Goal: Information Seeking & Learning: Learn about a topic

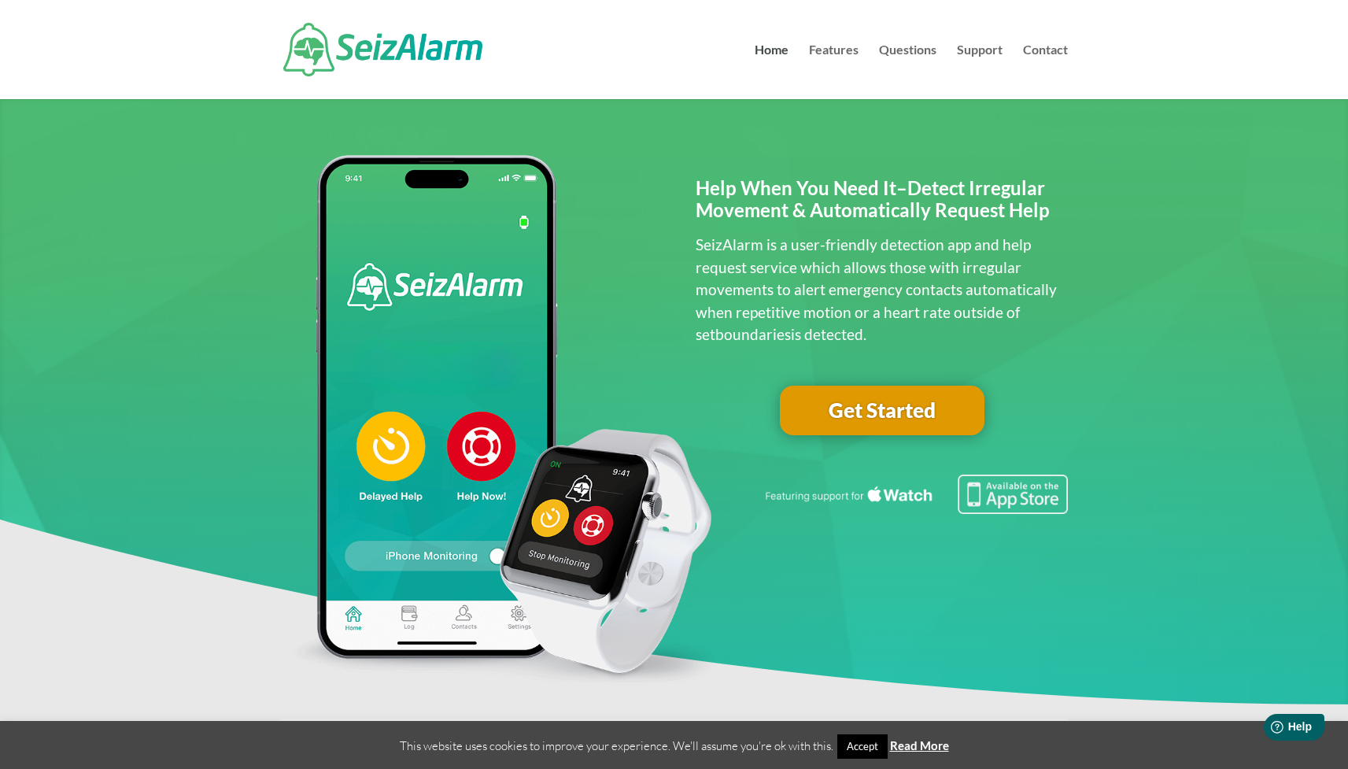
click at [873, 408] on link "Get Started" at bounding box center [882, 411] width 205 height 50
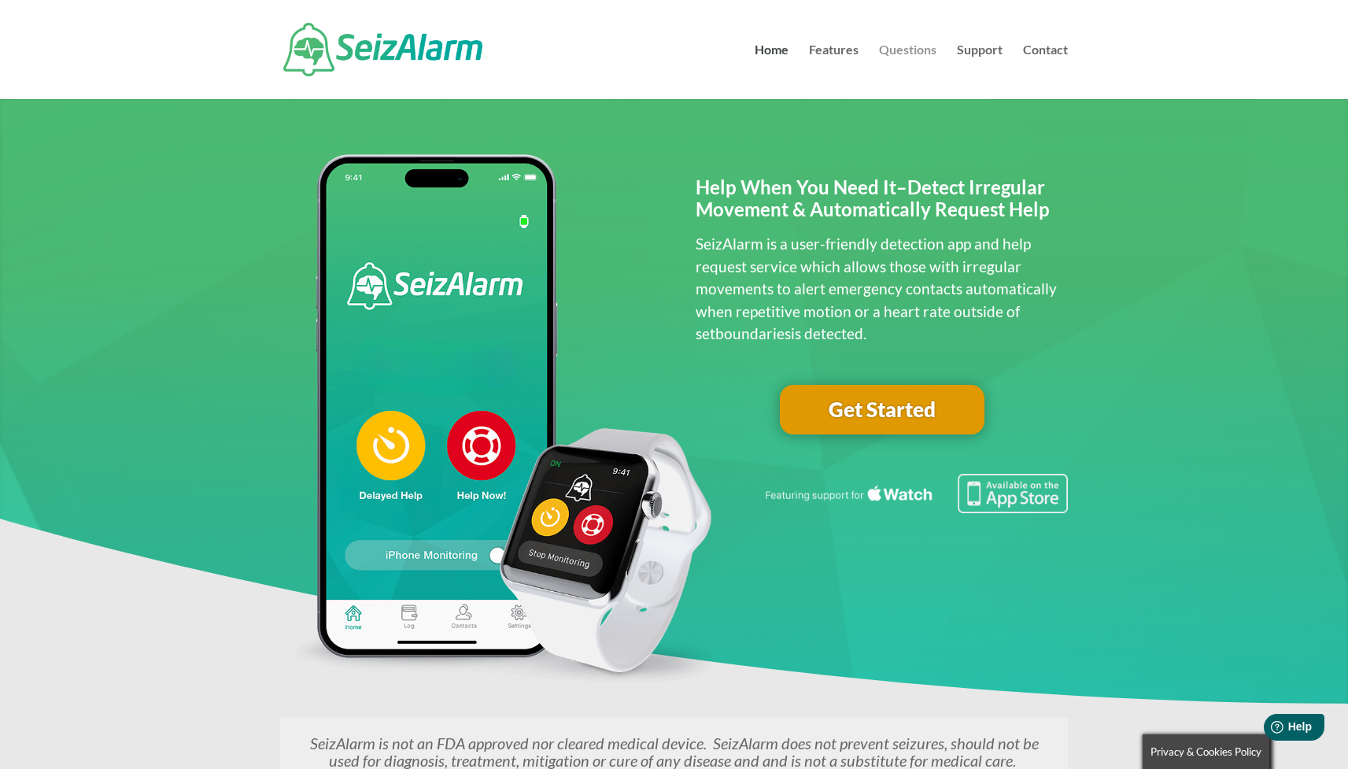
click at [909, 46] on link "Questions" at bounding box center [907, 71] width 57 height 55
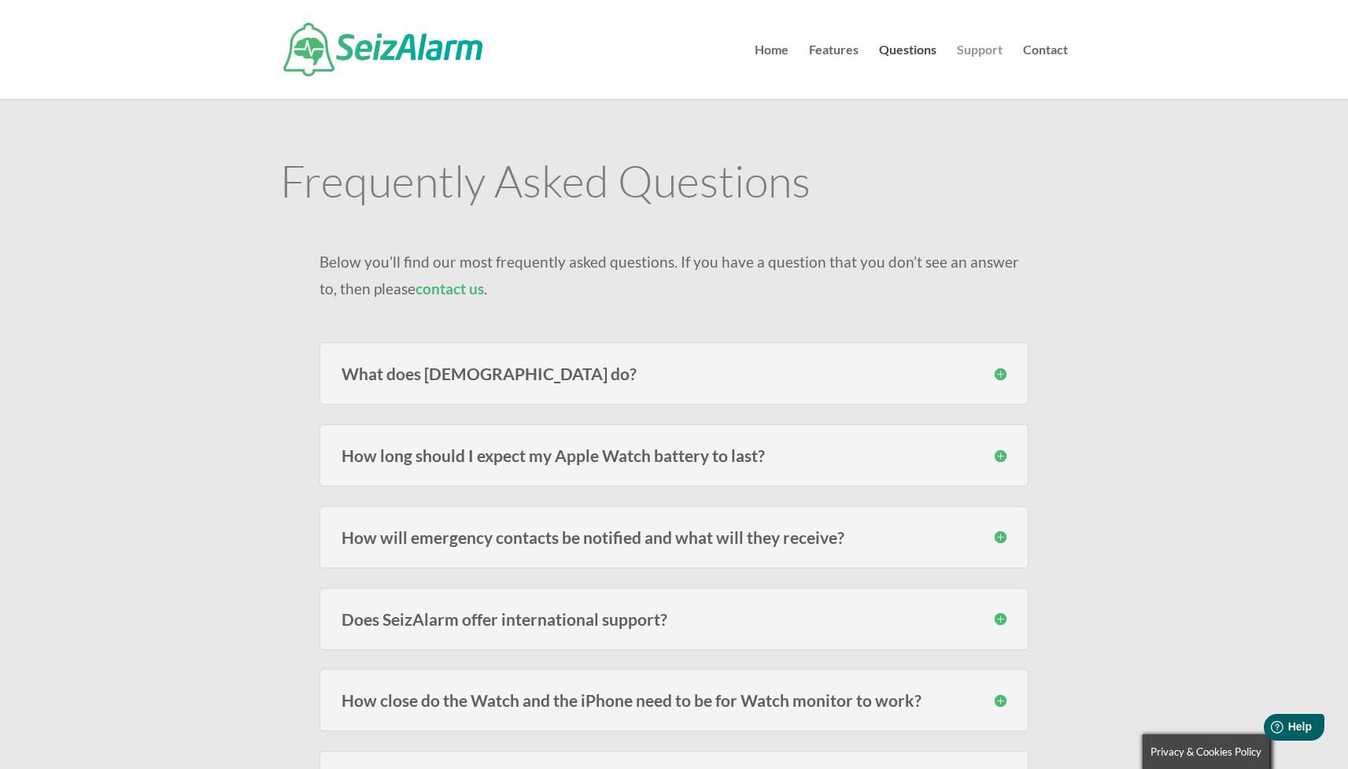
click at [982, 50] on link "Support" at bounding box center [980, 71] width 46 height 55
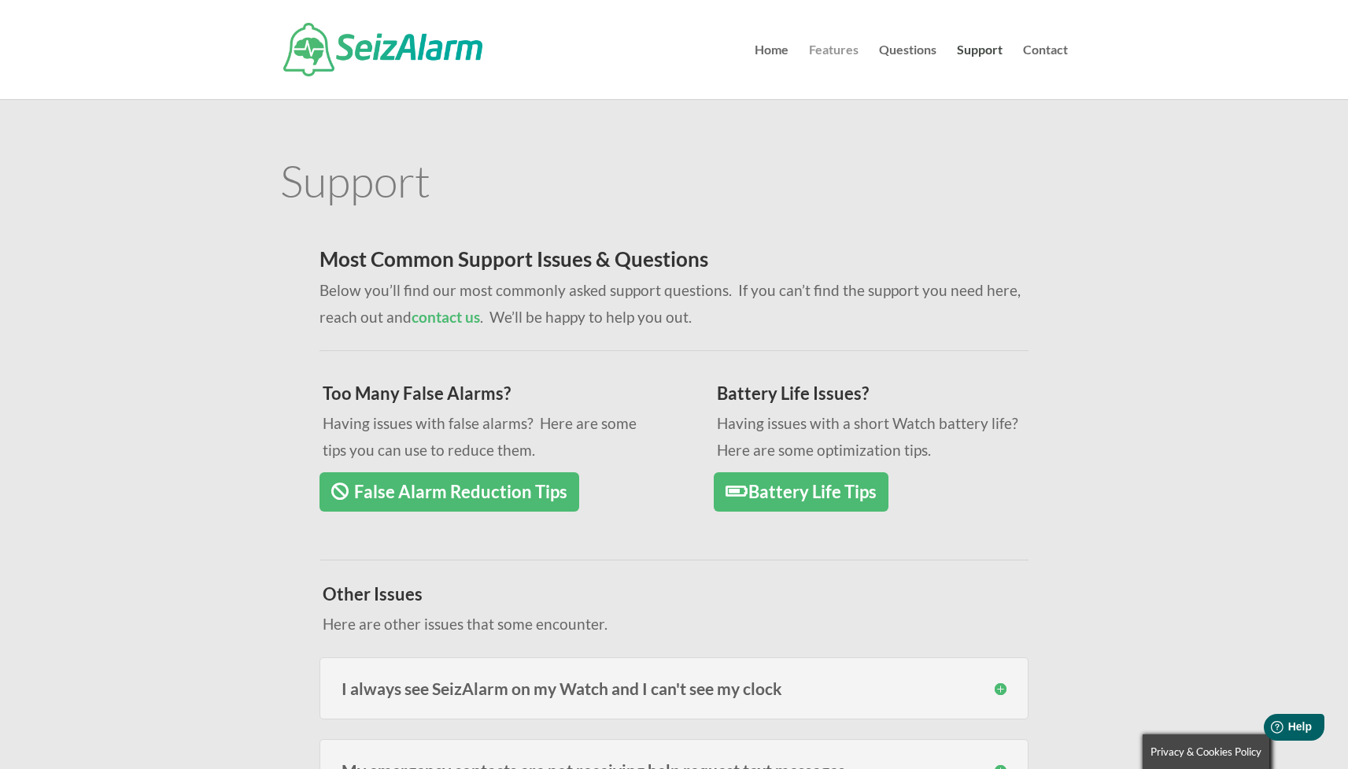
click at [823, 51] on link "Features" at bounding box center [834, 71] width 50 height 55
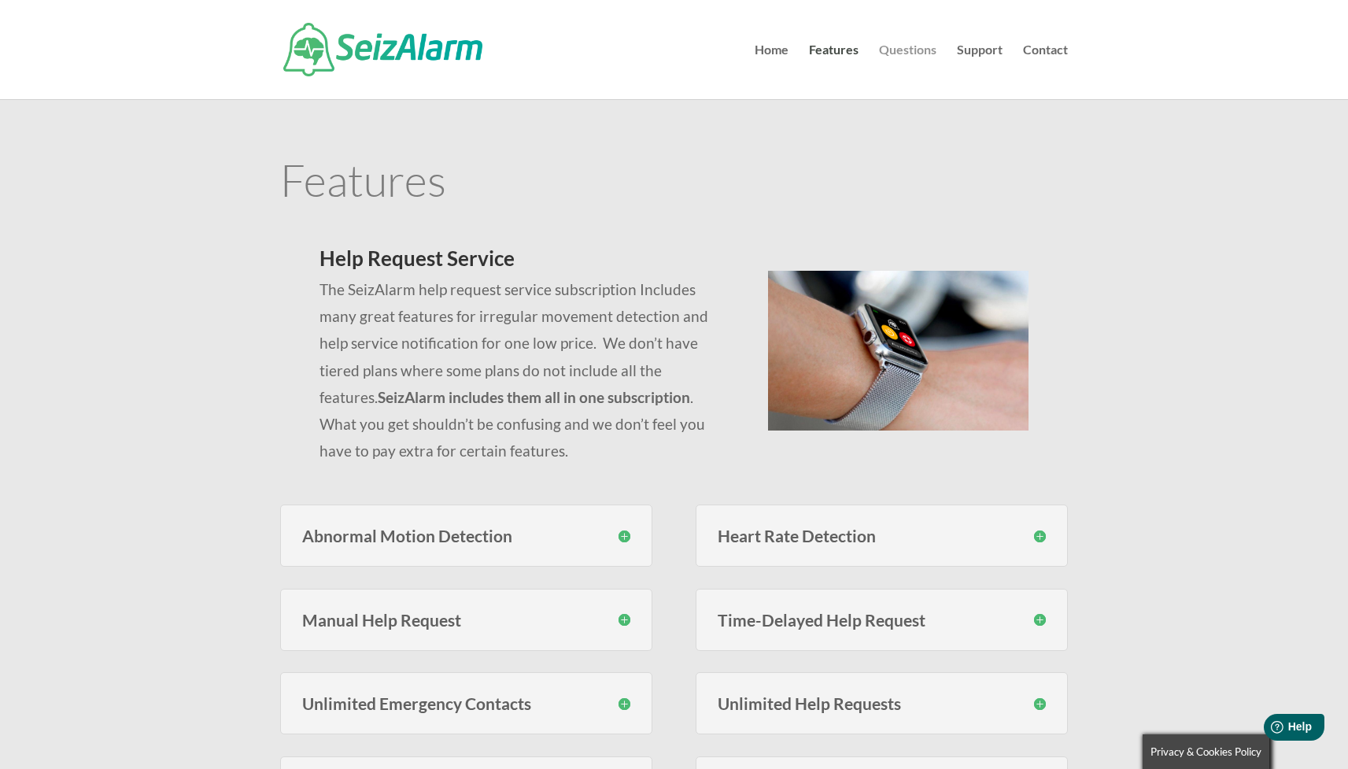
click at [894, 46] on link "Questions" at bounding box center [907, 71] width 57 height 55
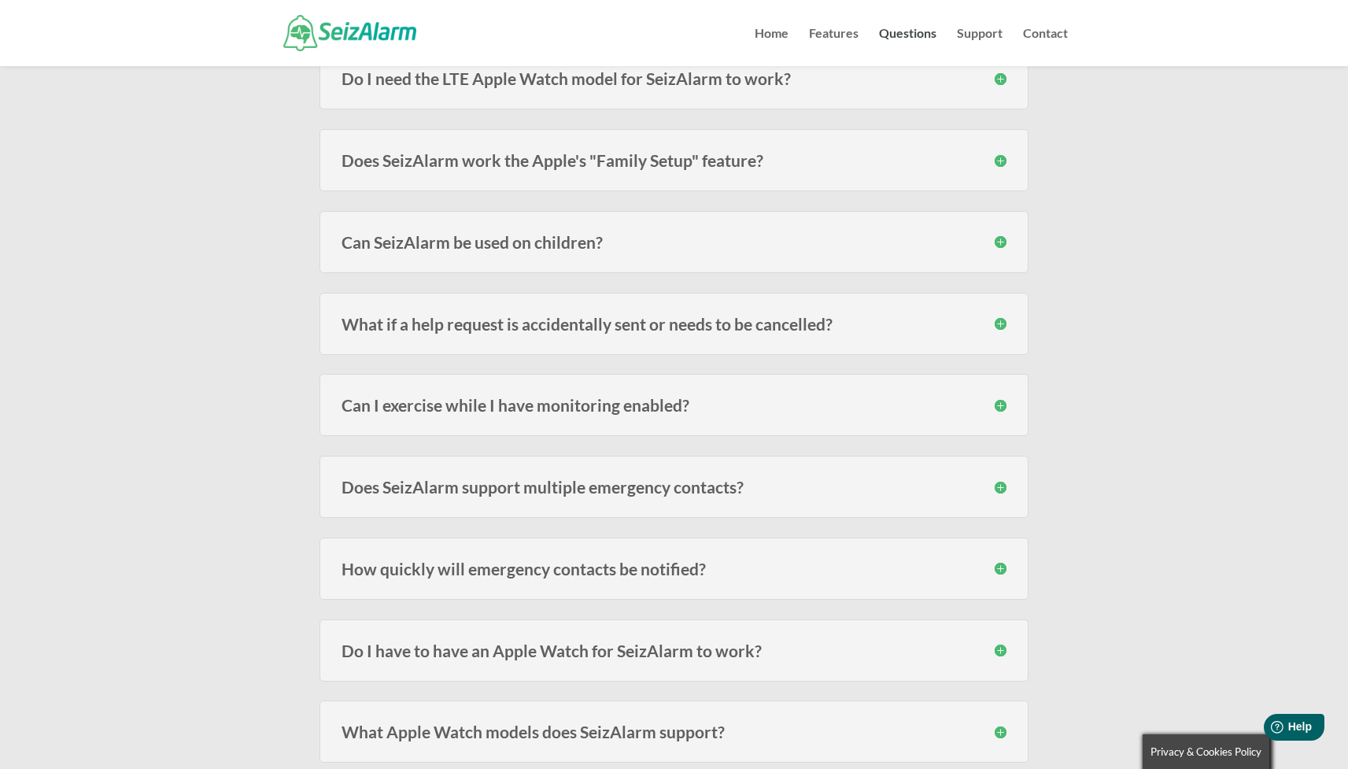
scroll to position [688, 0]
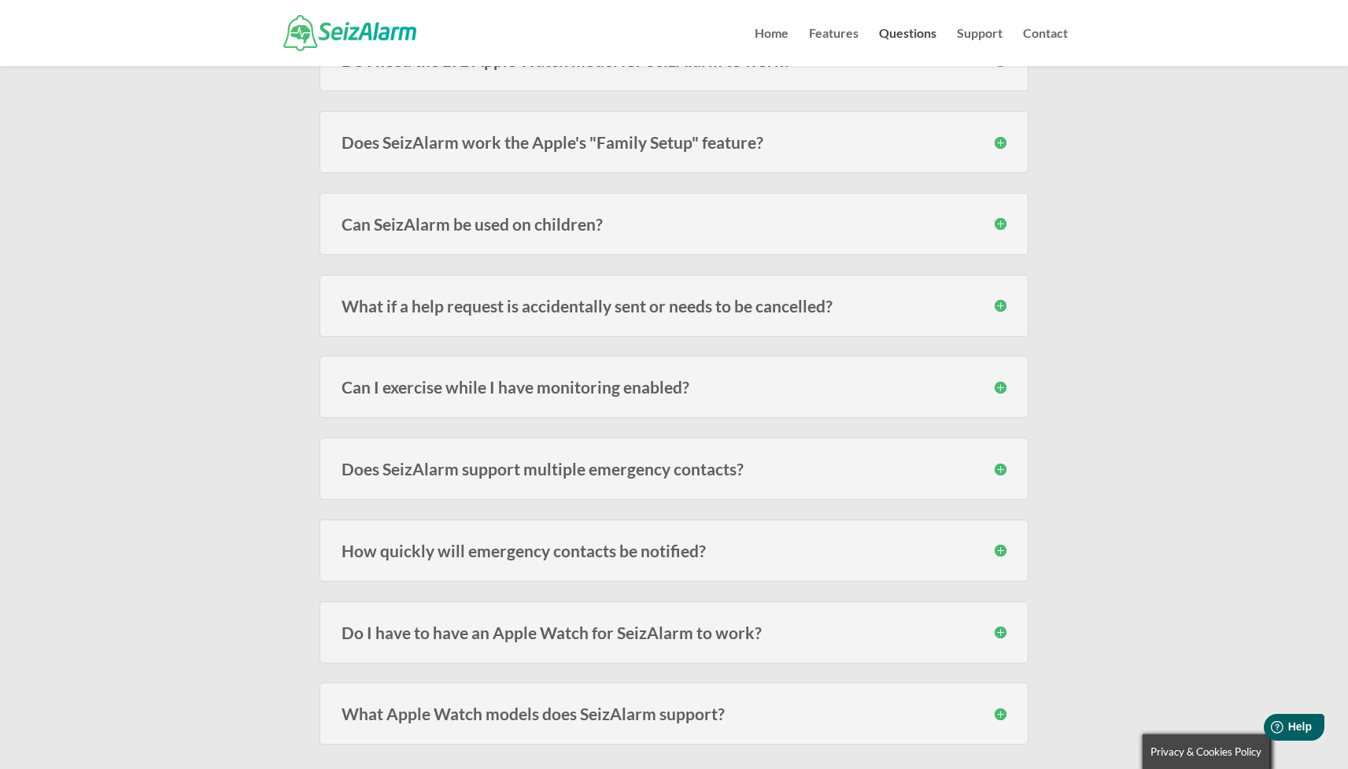
click at [664, 305] on h3 "What if a help request is accidentally sent or needs to be cancelled?" at bounding box center [673, 305] width 665 height 17
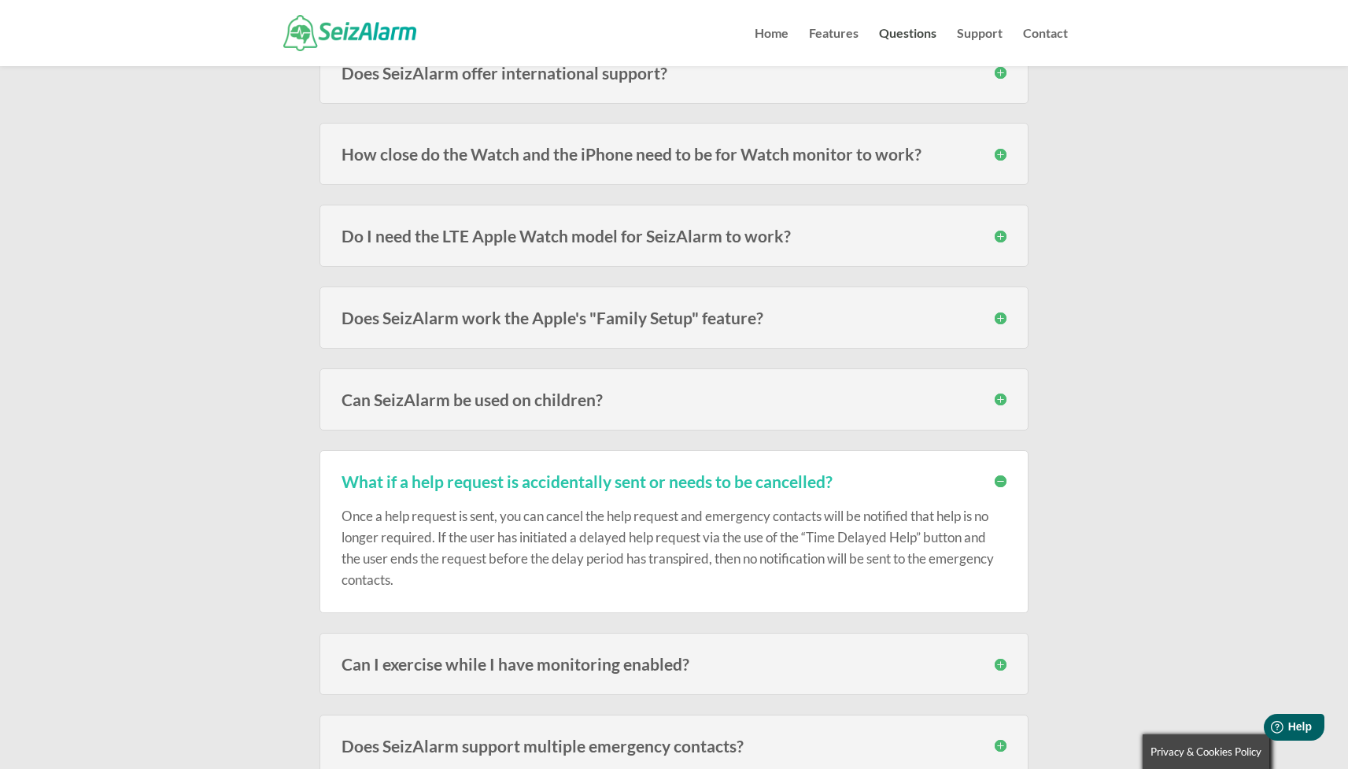
scroll to position [511, 0]
click at [621, 318] on h3 "Does SeizAlarm work the Apple's "Family Setup" feature?" at bounding box center [673, 319] width 665 height 17
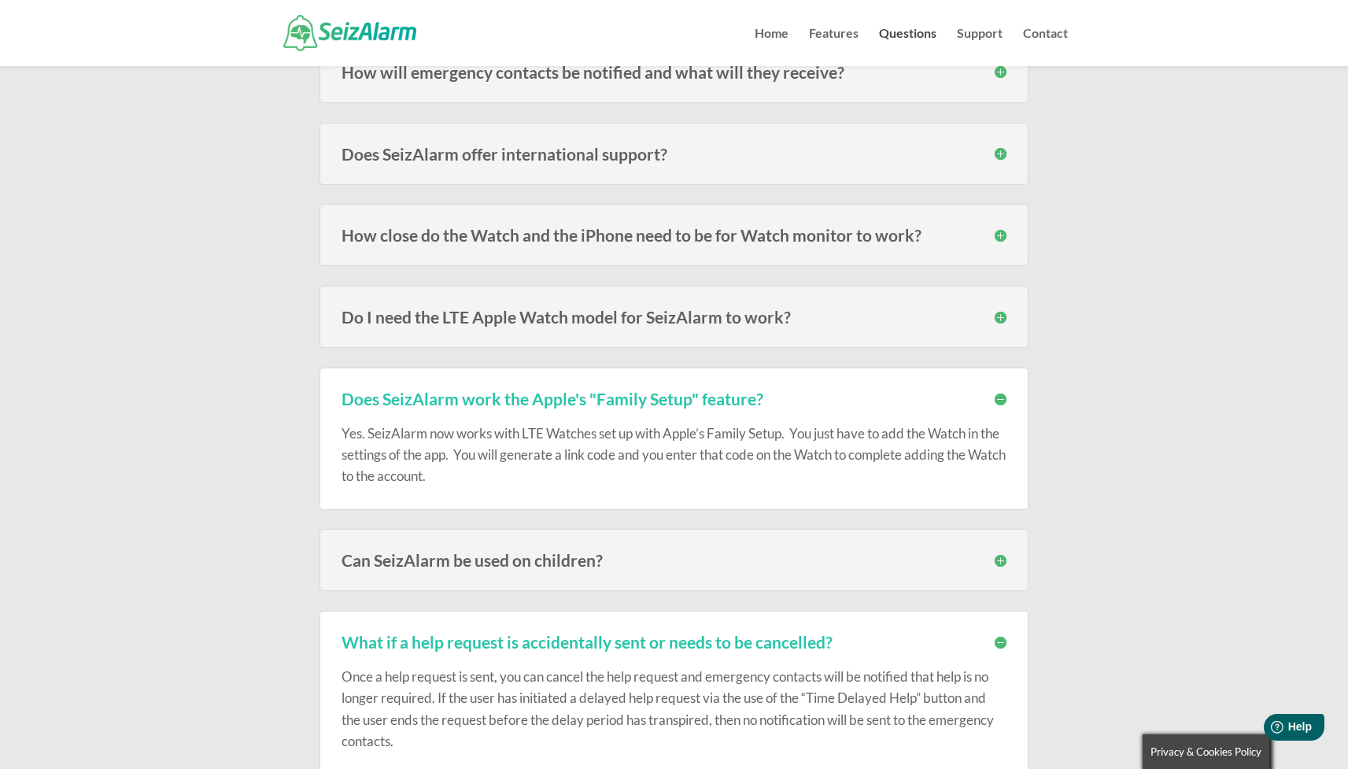
scroll to position [415, 0]
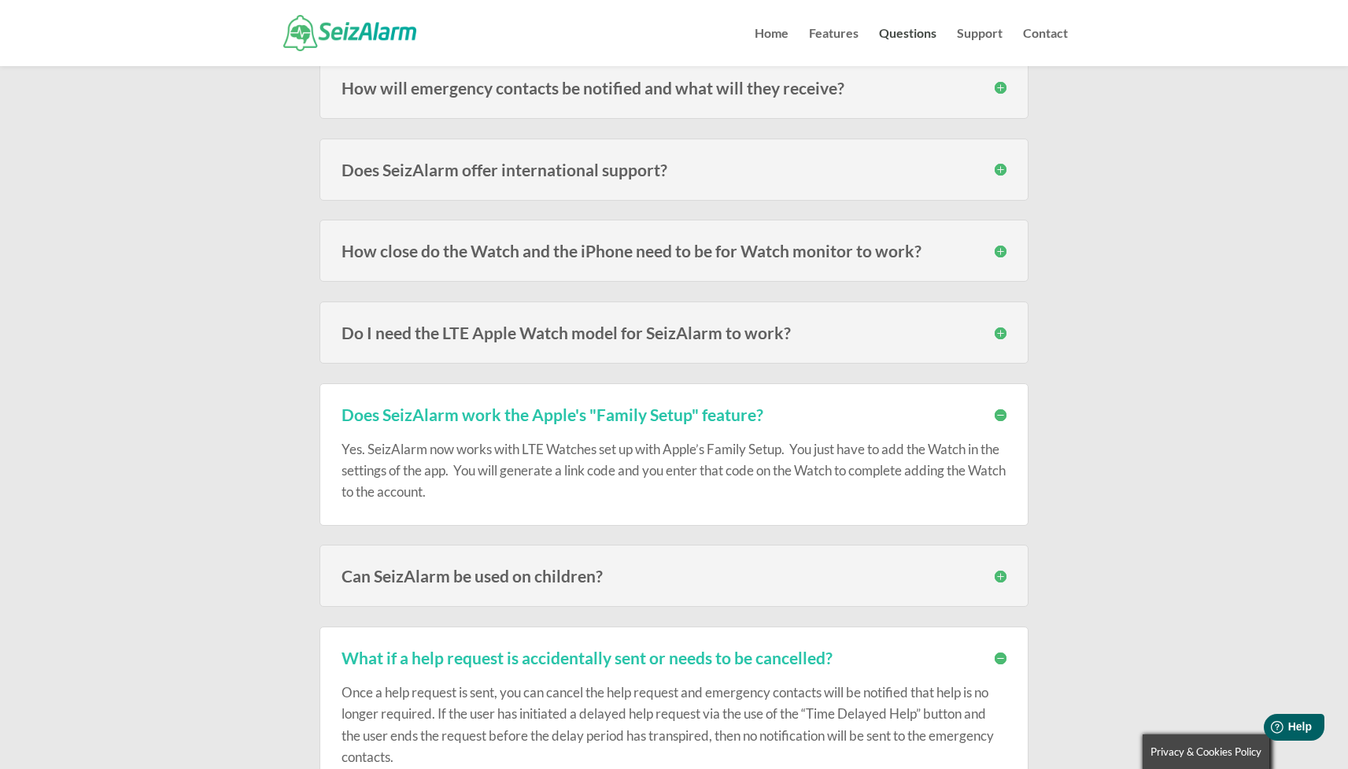
click at [541, 335] on h3 "Do I need the LTE Apple Watch model for SeizAlarm to work?" at bounding box center [673, 332] width 665 height 17
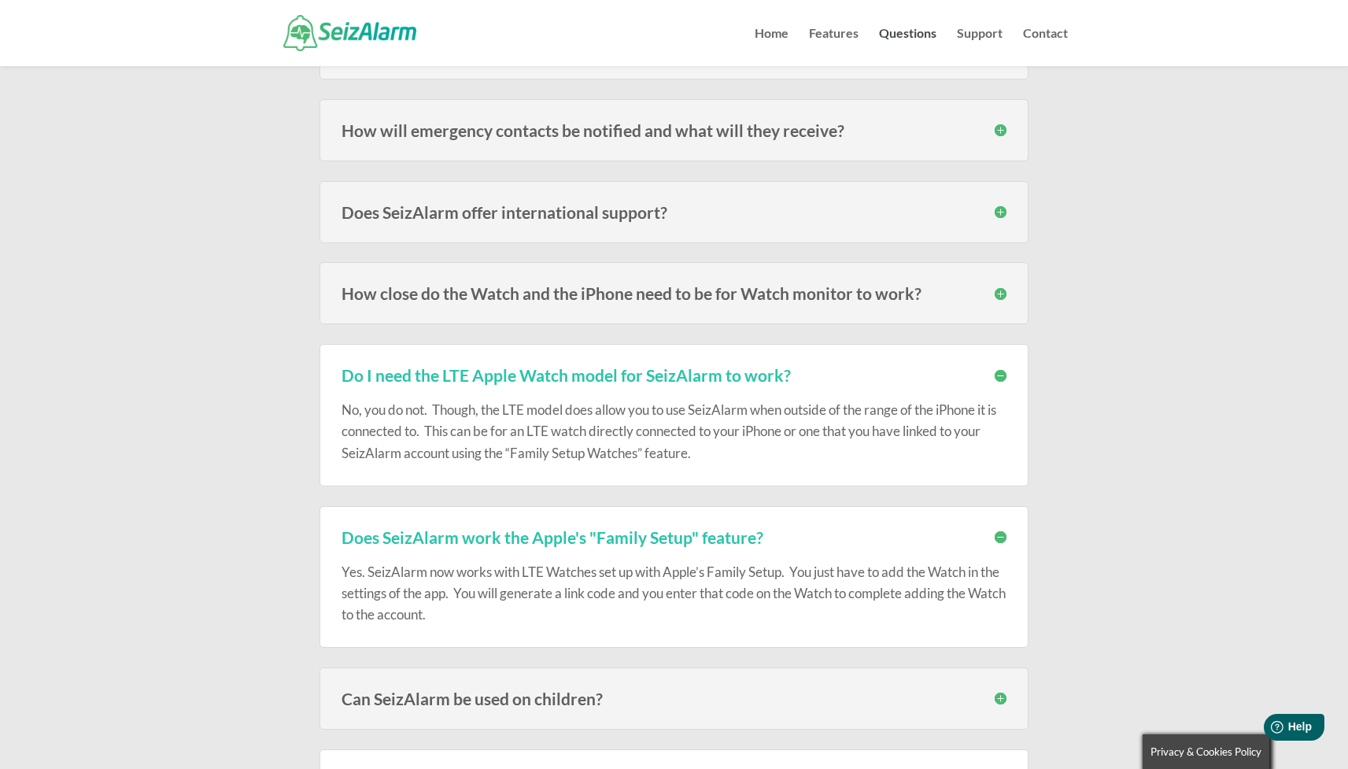
scroll to position [333, 0]
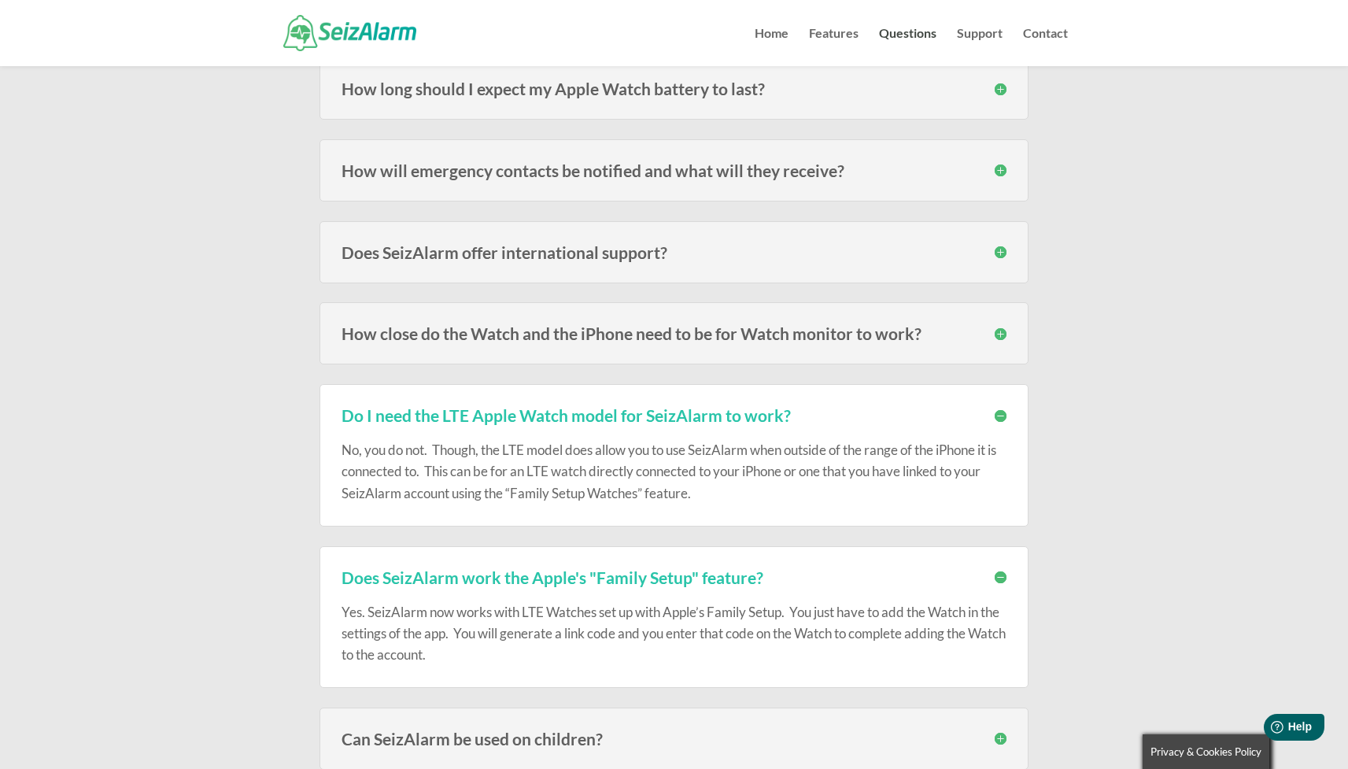
click at [480, 333] on h3 "How close do the Watch and the iPhone need to be for Watch monitor to work?" at bounding box center [673, 333] width 665 height 17
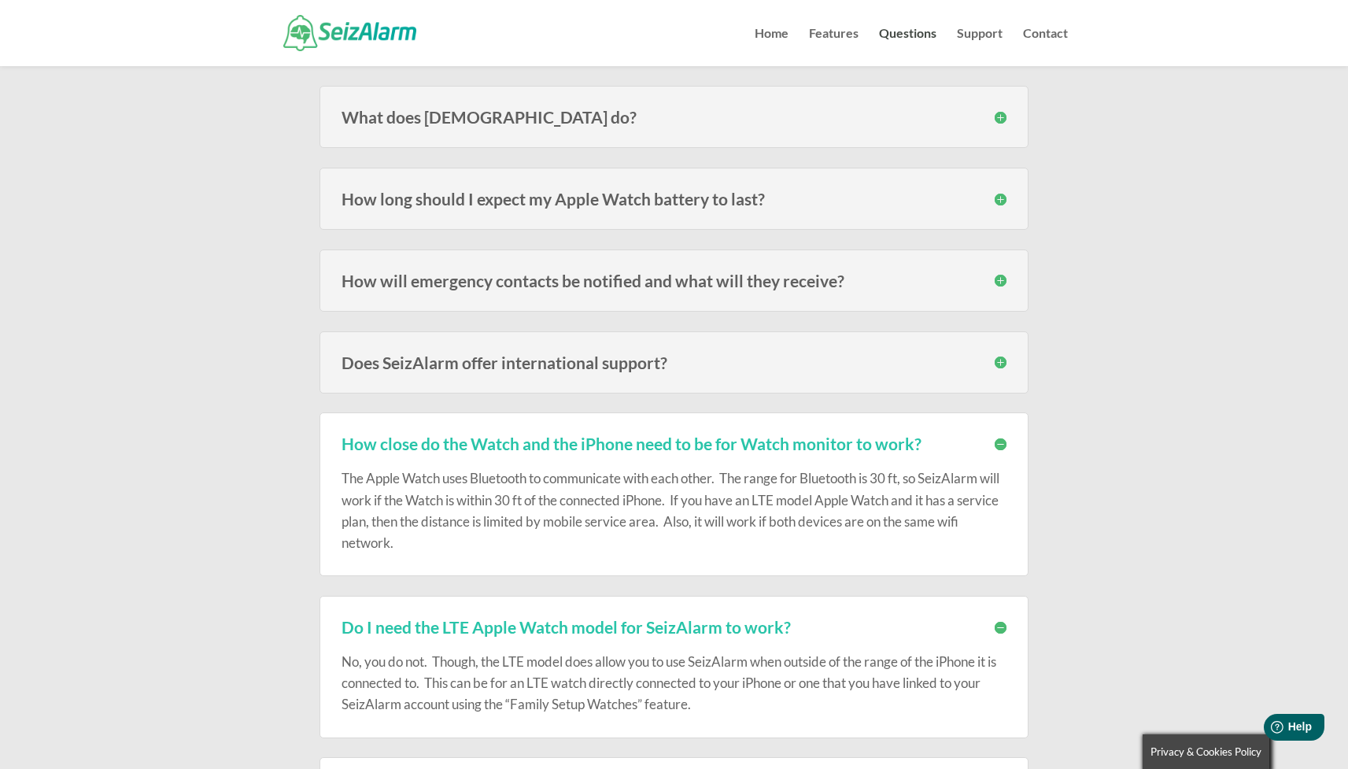
scroll to position [222, 0]
click at [478, 279] on h3 "How will emergency contacts be notified and what will they receive?" at bounding box center [673, 281] width 665 height 17
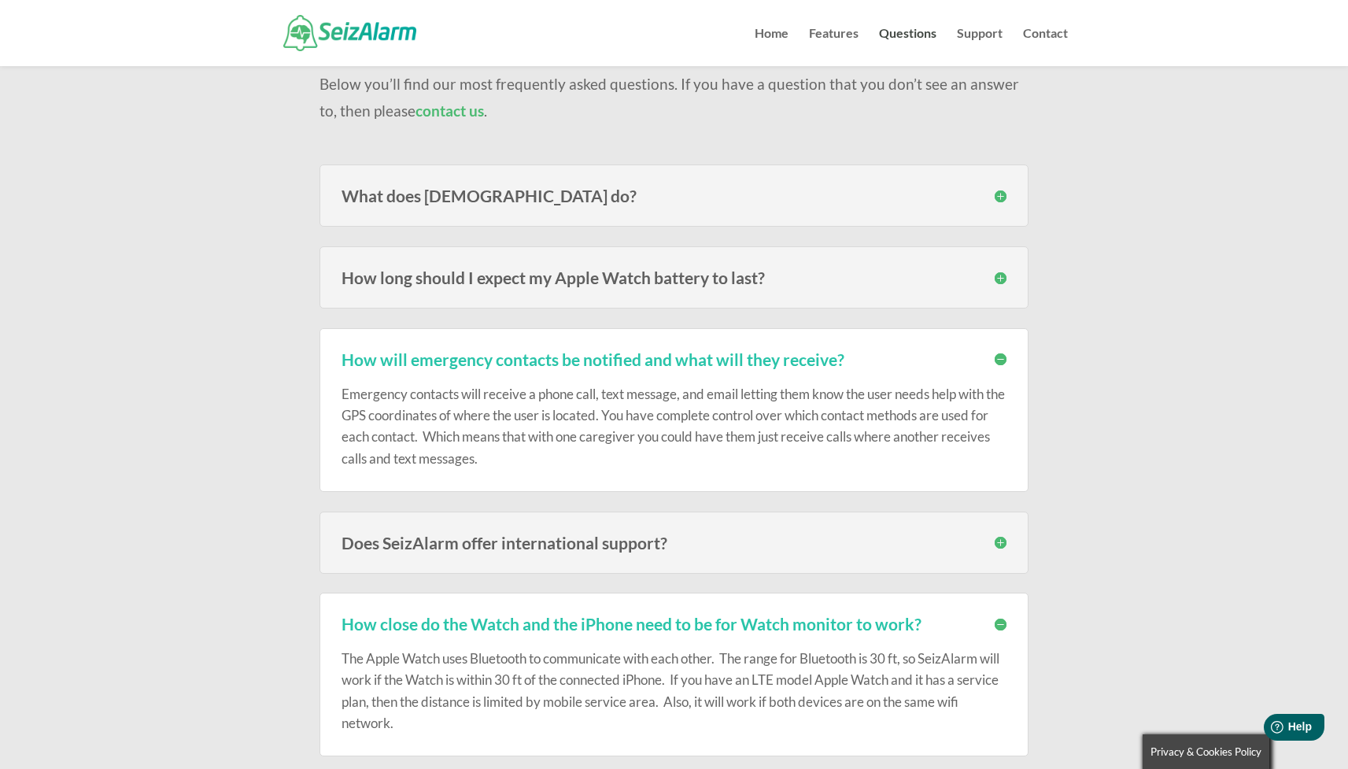
scroll to position [140, 0]
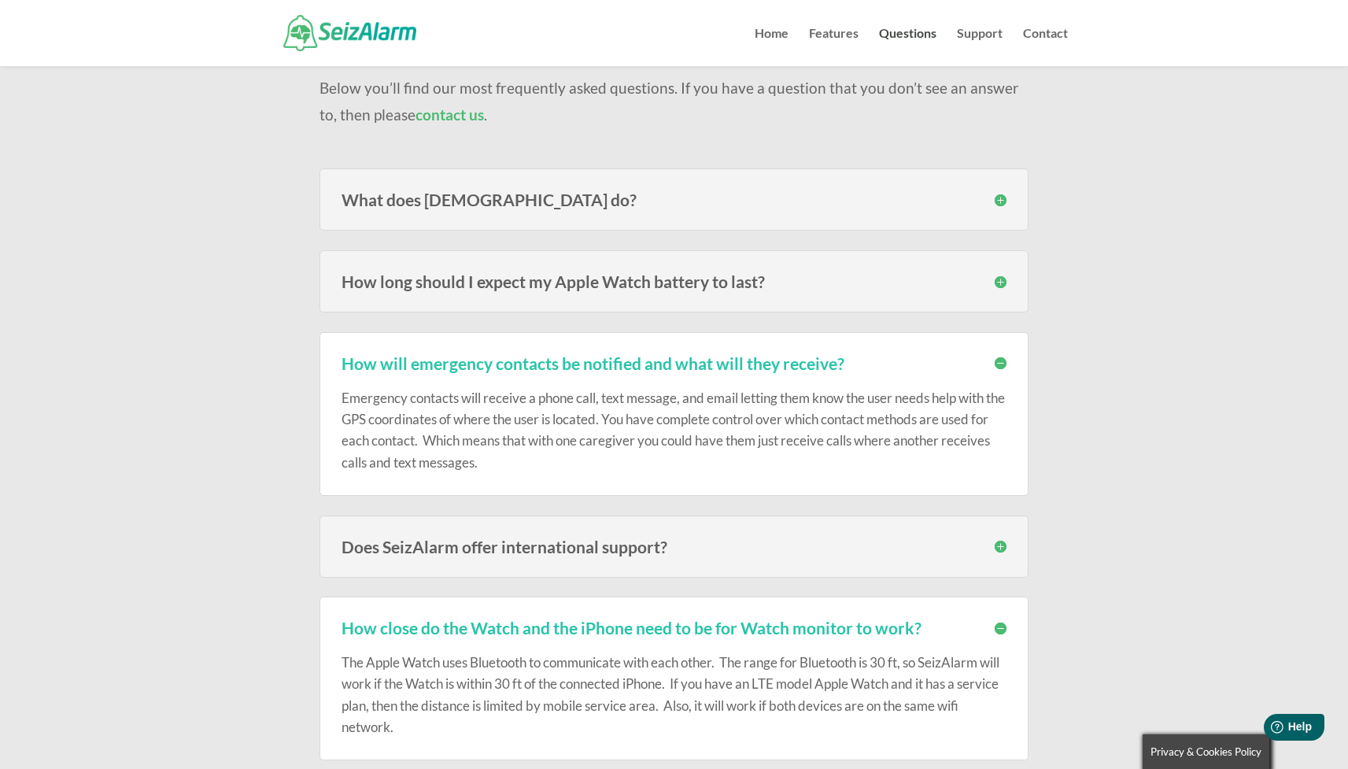
click at [470, 285] on h3 "How long should I expect my Apple Watch battery to last?" at bounding box center [673, 281] width 665 height 17
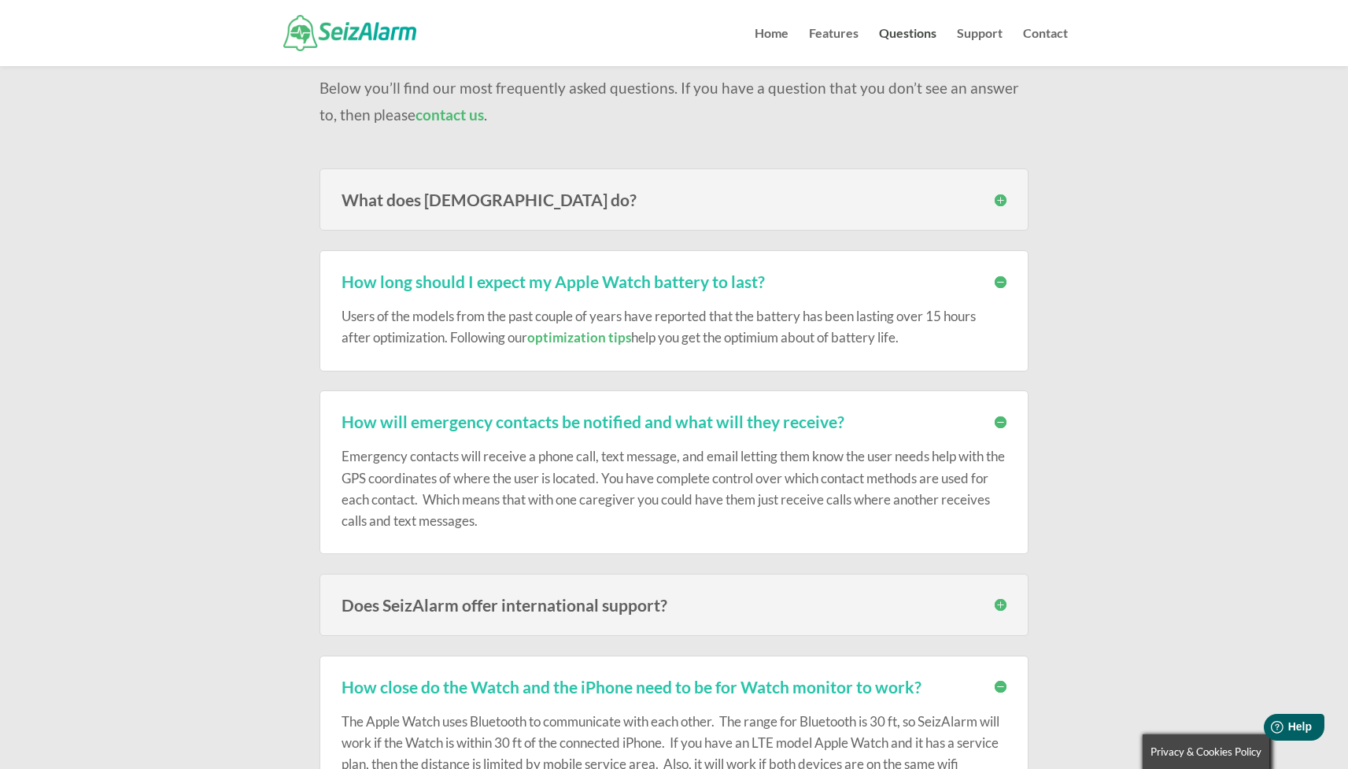
click at [443, 200] on h3 "What does [DEMOGRAPHIC_DATA] do?" at bounding box center [673, 199] width 665 height 17
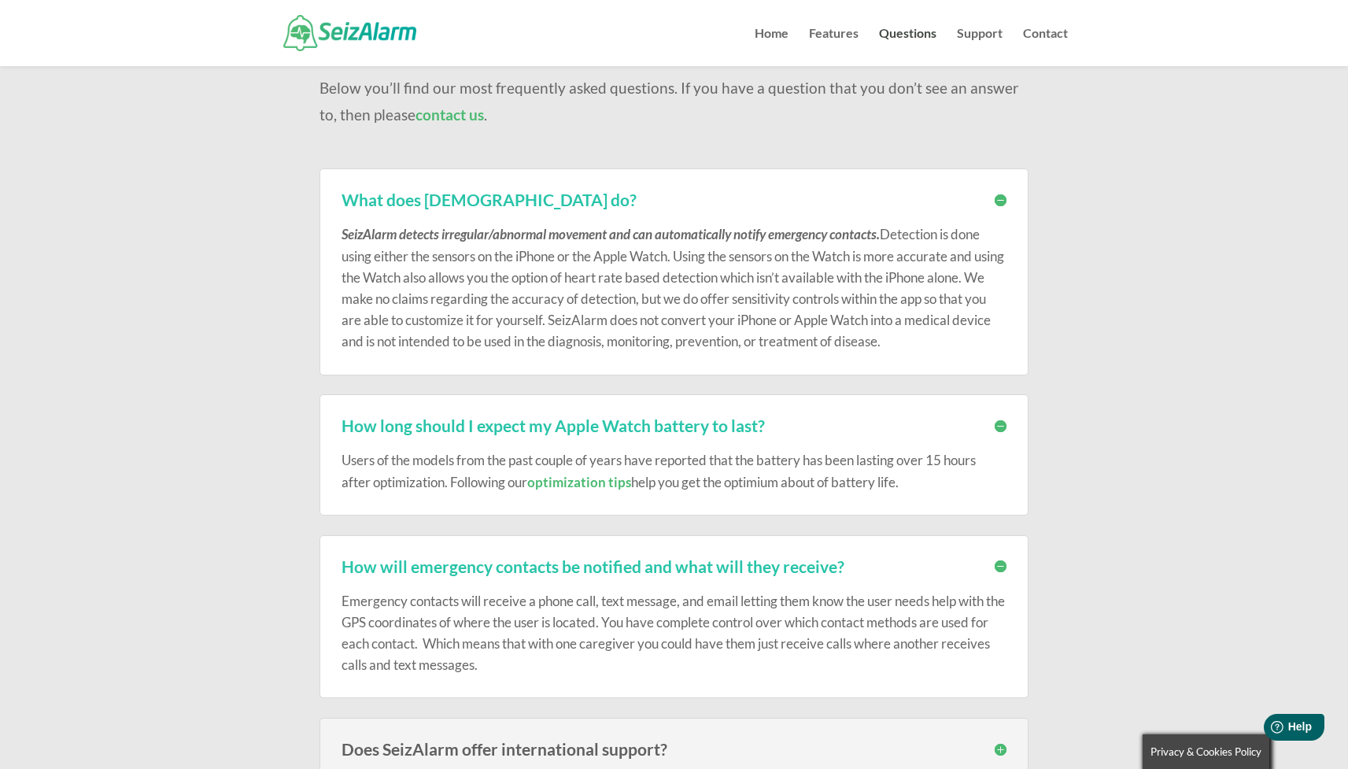
scroll to position [0, 0]
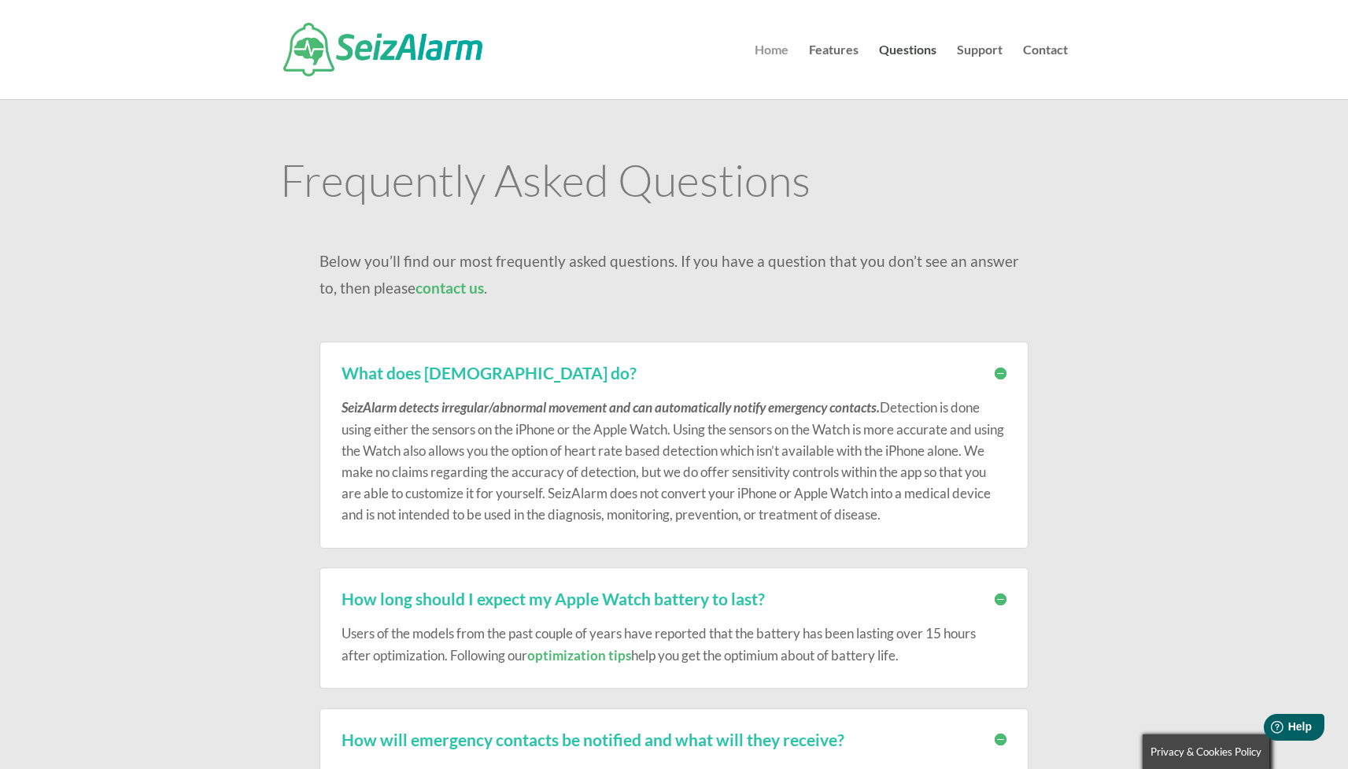
click at [769, 50] on link "Home" at bounding box center [772, 71] width 34 height 55
